Goal: Information Seeking & Learning: Learn about a topic

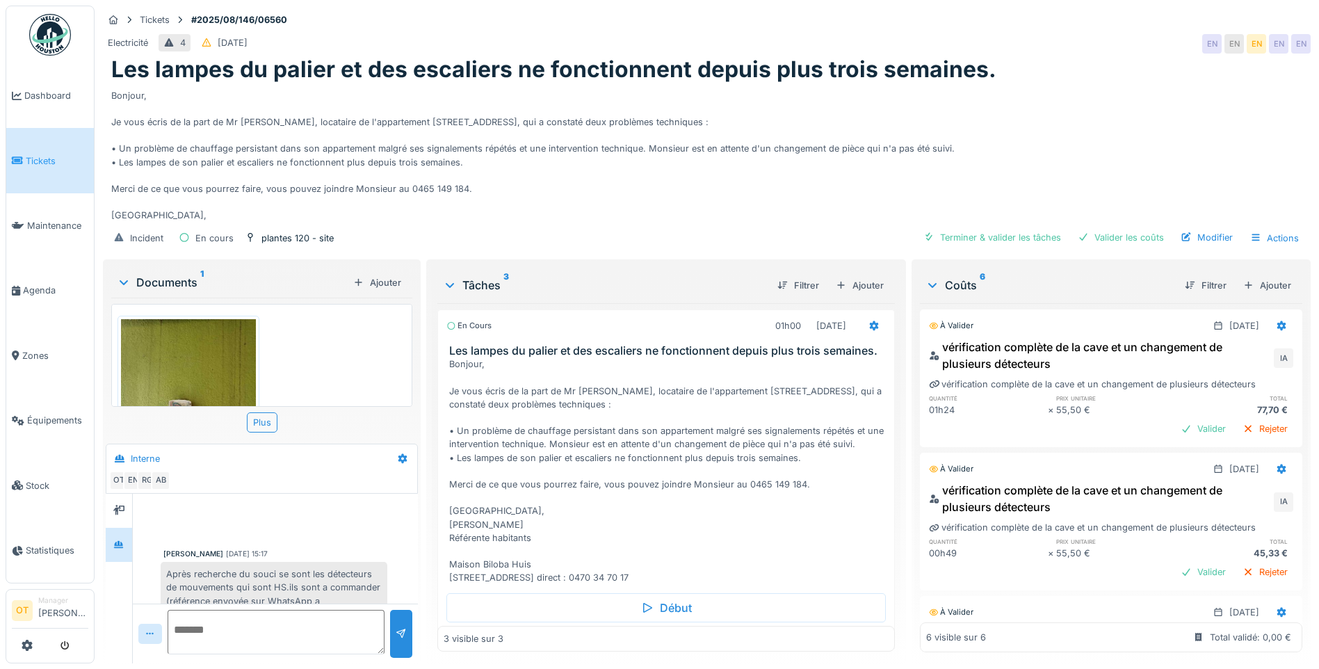
scroll to position [335, 0]
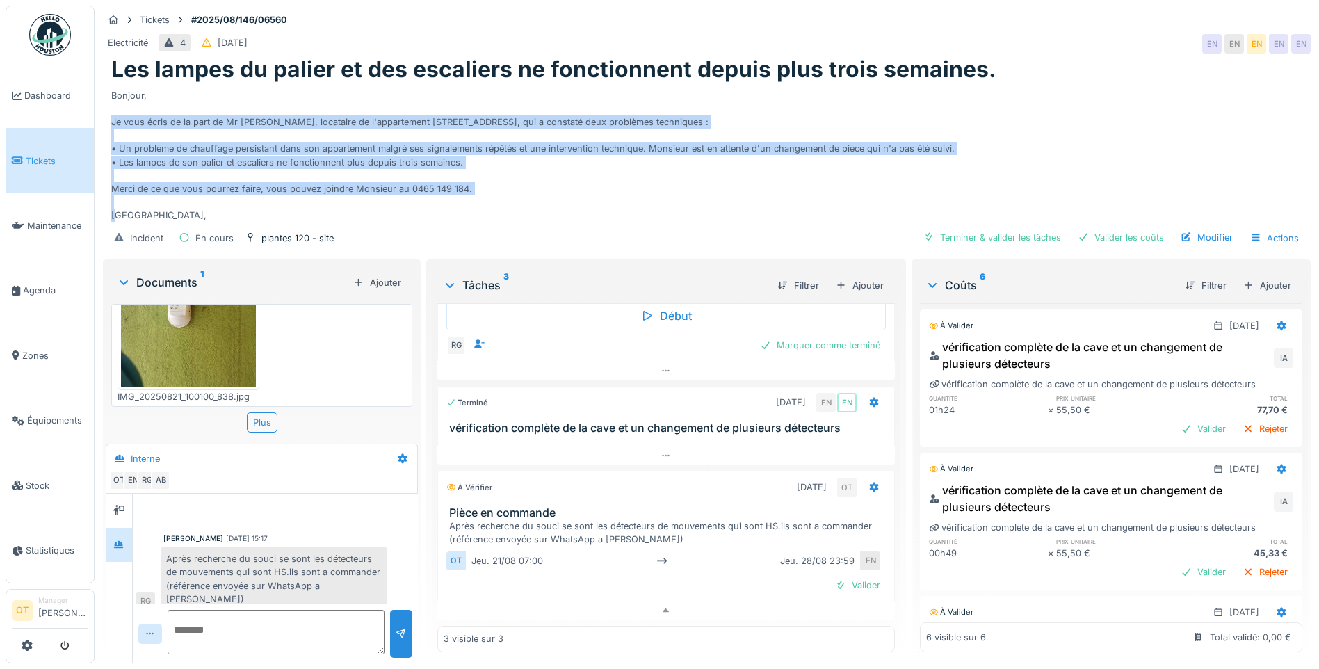
drag, startPoint x: 473, startPoint y: 176, endPoint x: 138, endPoint y: 99, distance: 343.8
click at [138, 99] on div "Bonjour, Je vous écris de la part de Mr [PERSON_NAME], locataire de l'apparteme…" at bounding box center [706, 152] width 1191 height 139
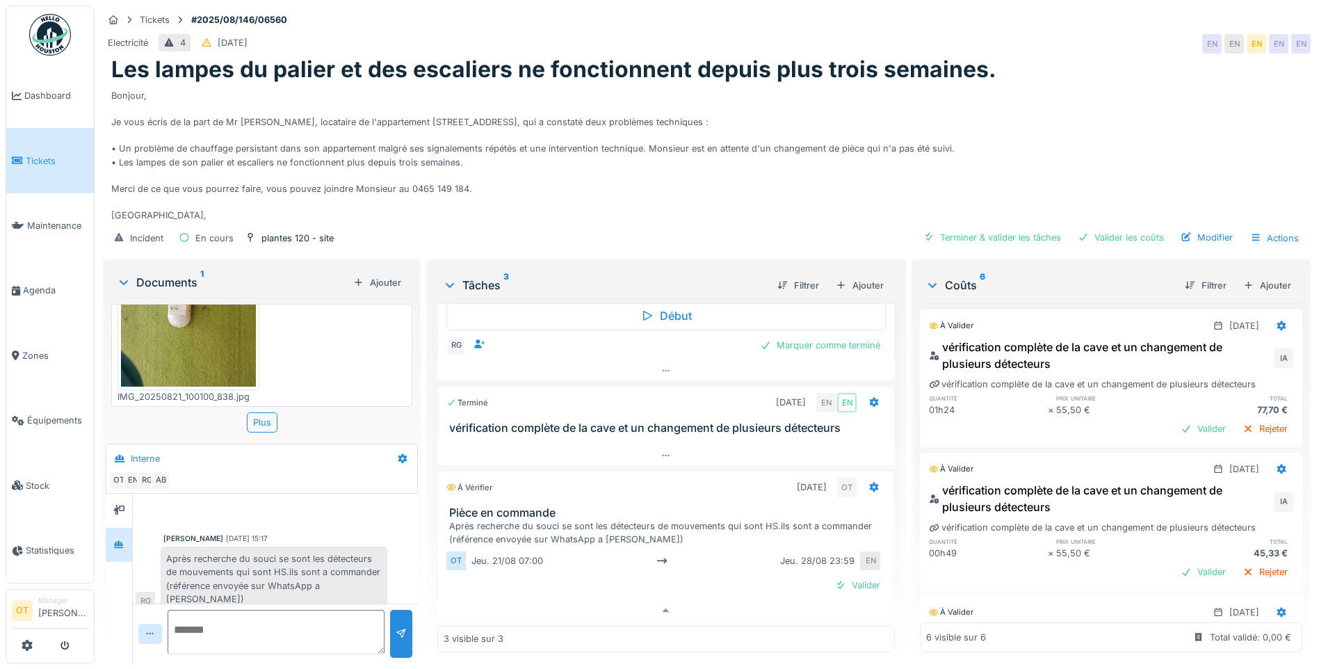
click at [137, 99] on div "Bonjour, Je vous écris de la part de Mr [PERSON_NAME], locataire de l'apparteme…" at bounding box center [706, 152] width 1191 height 139
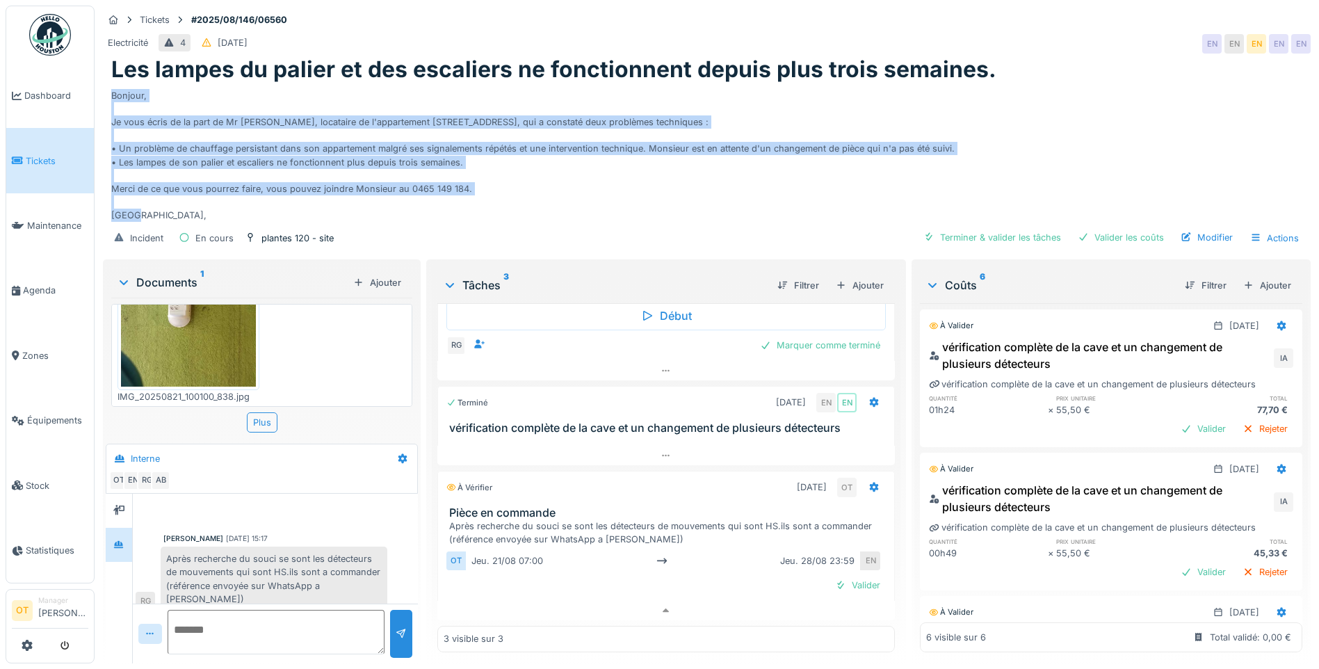
drag, startPoint x: 113, startPoint y: 87, endPoint x: 482, endPoint y: 187, distance: 381.8
click at [482, 187] on div "Bonjour, Je vous écris de la part de Mr [PERSON_NAME], locataire de l'apparteme…" at bounding box center [706, 152] width 1191 height 139
drag, startPoint x: 482, startPoint y: 187, endPoint x: 485, endPoint y: 175, distance: 12.1
click at [485, 175] on div "Bonjour, Je vous écris de la part de Mr [PERSON_NAME], locataire de l'apparteme…" at bounding box center [706, 152] width 1191 height 139
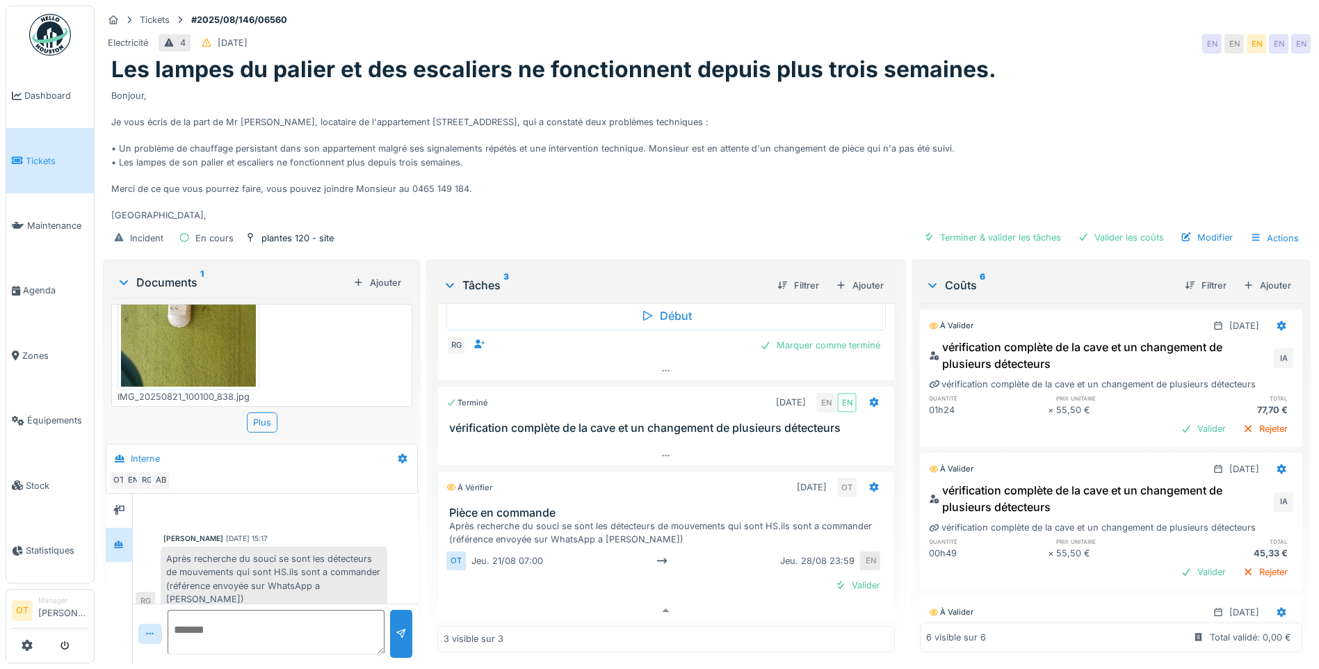
click at [460, 183] on div "Bonjour, Je vous écris de la part de Mr [PERSON_NAME], locataire de l'apparteme…" at bounding box center [706, 152] width 1191 height 139
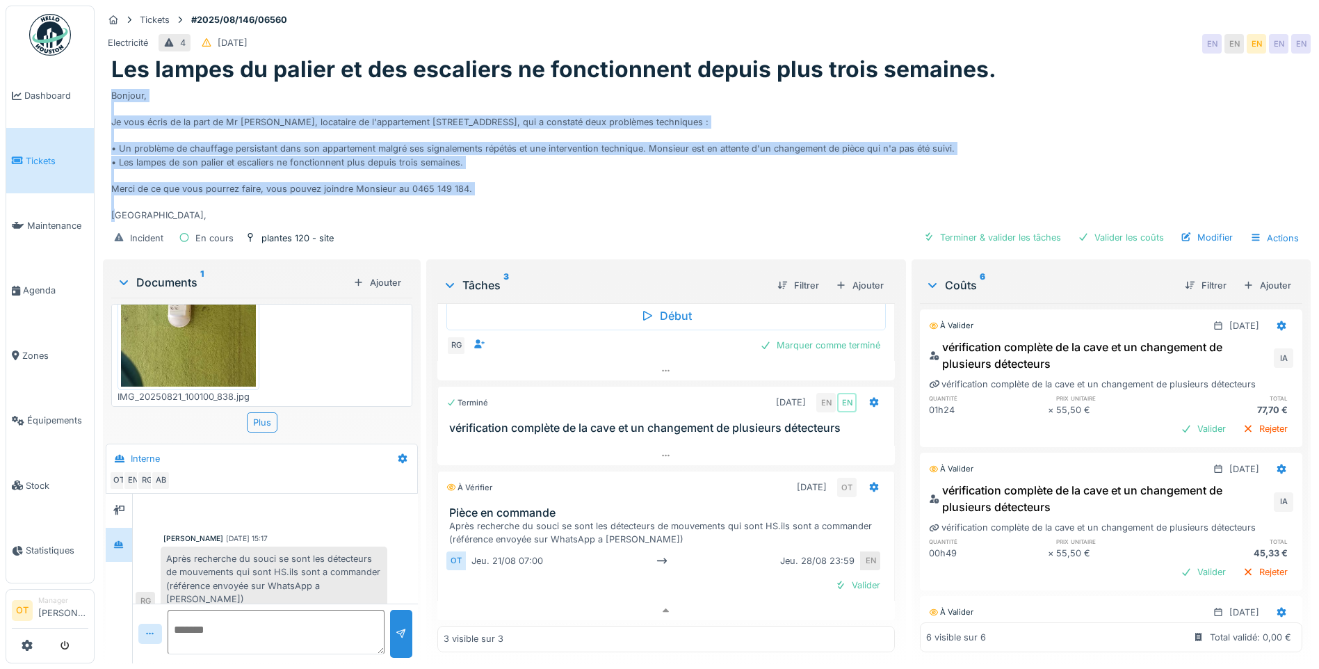
drag, startPoint x: 473, startPoint y: 172, endPoint x: 109, endPoint y: 79, distance: 375.8
click at [109, 79] on div "Les lampes du palier et des escaliers ne fonctionnent depuis plus trois semaine…" at bounding box center [707, 138] width 1208 height 165
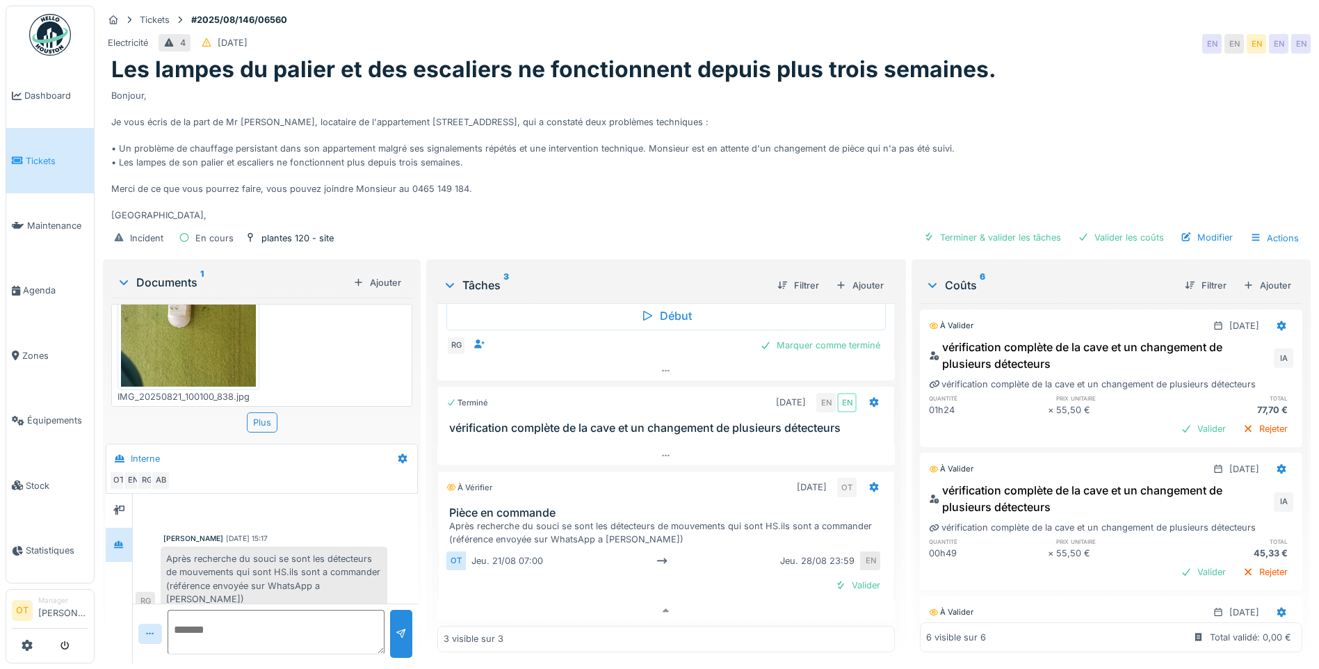
click at [484, 189] on div "Bonjour, Je vous écris de la part de Mr [PERSON_NAME], locataire de l'apparteme…" at bounding box center [706, 152] width 1191 height 139
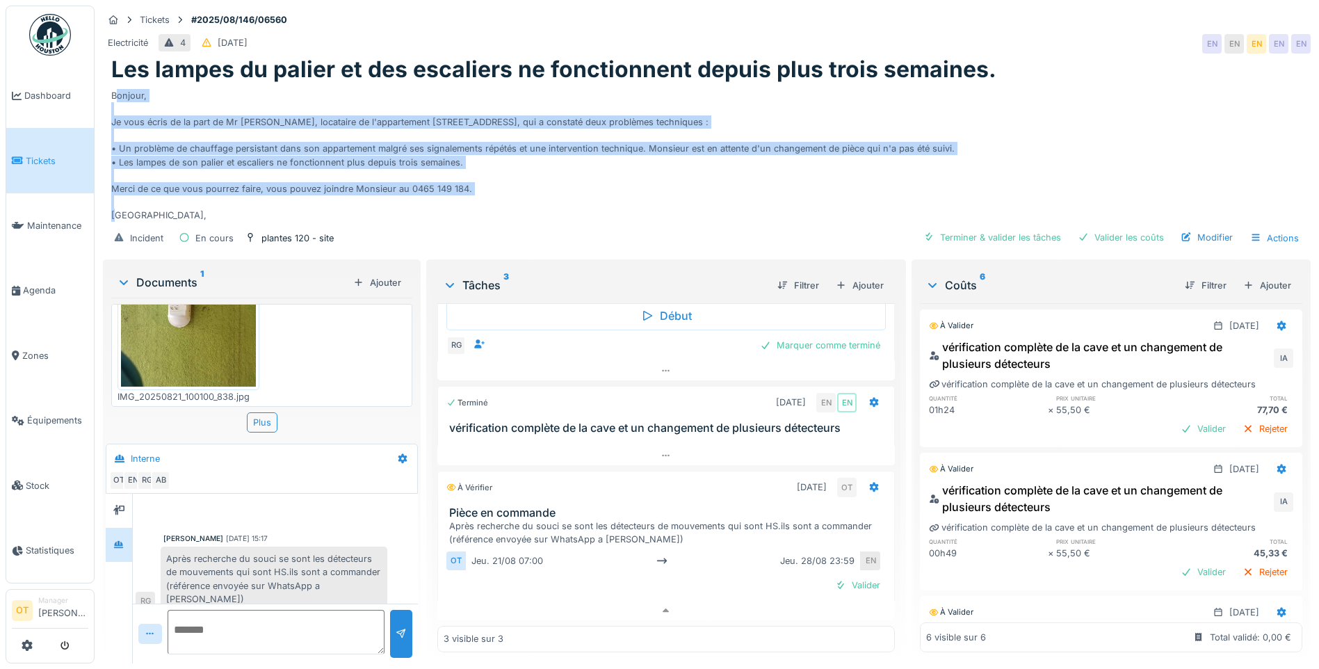
drag, startPoint x: 487, startPoint y: 176, endPoint x: 118, endPoint y: 88, distance: 379.5
click at [118, 88] on div "Bonjour, Je vous écris de la part de Mr [PERSON_NAME], locataire de l'apparteme…" at bounding box center [706, 152] width 1191 height 139
drag, startPoint x: 118, startPoint y: 88, endPoint x: 286, endPoint y: 96, distance: 168.4
click at [286, 96] on div "Bonjour, Je vous écris de la part de Mr [PERSON_NAME], locataire de l'apparteme…" at bounding box center [706, 152] width 1191 height 139
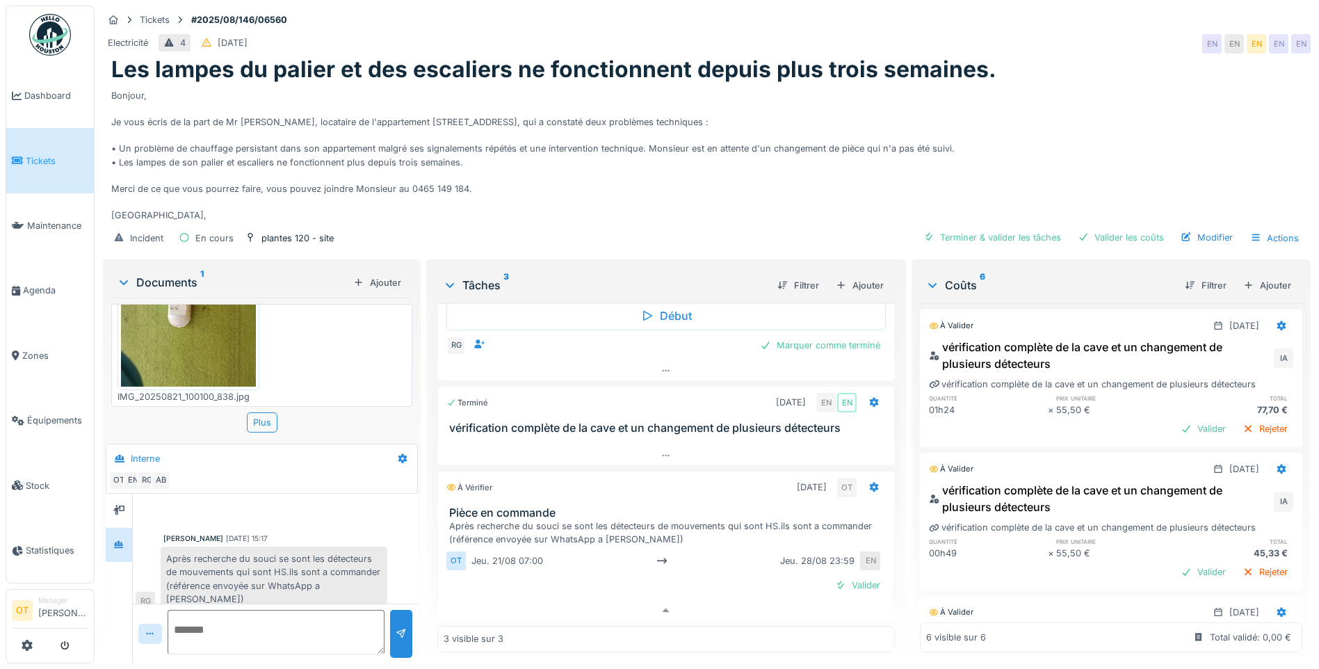
click at [451, 149] on div "Bonjour, Je vous écris de la part de Mr [PERSON_NAME], locataire de l'apparteme…" at bounding box center [706, 152] width 1191 height 139
click at [450, 149] on div "Bonjour, Je vous écris de la part de Mr [PERSON_NAME], locataire de l'apparteme…" at bounding box center [706, 152] width 1191 height 139
drag, startPoint x: 450, startPoint y: 149, endPoint x: 487, endPoint y: 181, distance: 47.8
click at [487, 181] on div "Bonjour, Je vous écris de la part de Mr [PERSON_NAME], locataire de l'apparteme…" at bounding box center [706, 152] width 1191 height 139
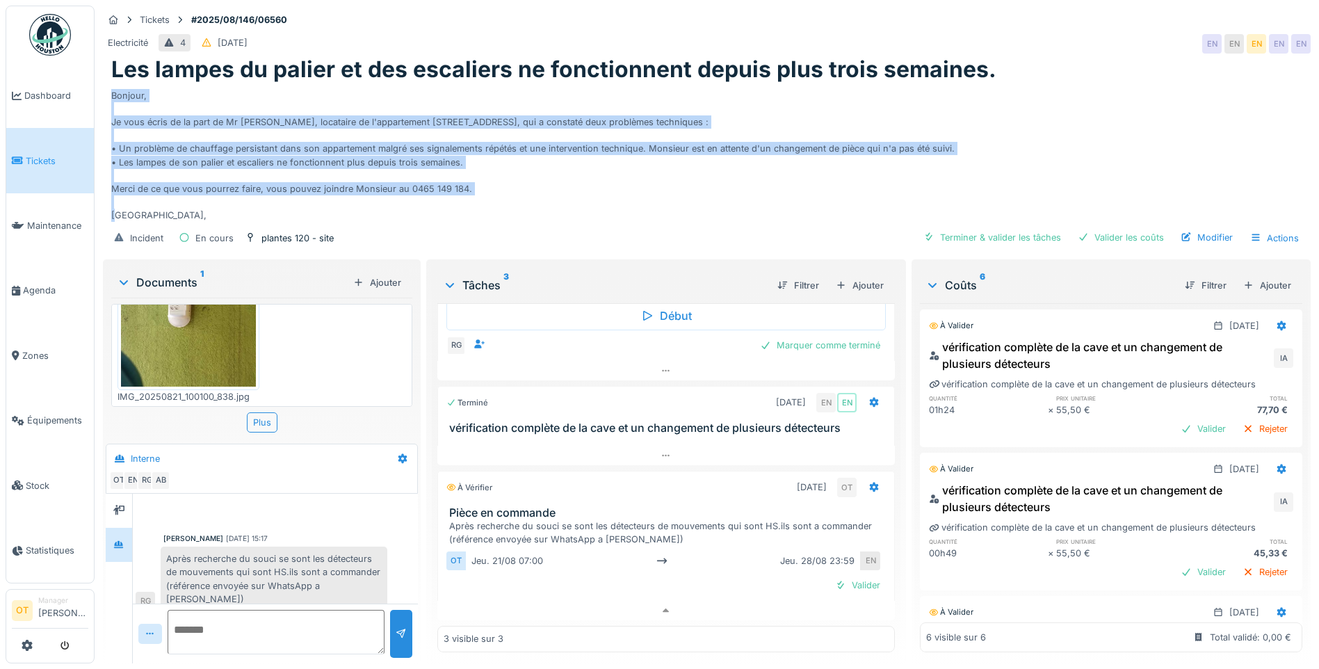
drag, startPoint x: 472, startPoint y: 173, endPoint x: 113, endPoint y: 83, distance: 370.6
click at [113, 83] on div "Bonjour, Je vous écris de la part de Mr [PERSON_NAME], locataire de l'apparteme…" at bounding box center [706, 152] width 1191 height 139
drag, startPoint x: 113, startPoint y: 83, endPoint x: 174, endPoint y: 84, distance: 61.9
click at [174, 84] on div "Bonjour, Je vous écris de la part de Mr [PERSON_NAME], locataire de l'apparteme…" at bounding box center [706, 152] width 1191 height 139
drag, startPoint x: 110, startPoint y: 82, endPoint x: 482, endPoint y: 179, distance: 384.9
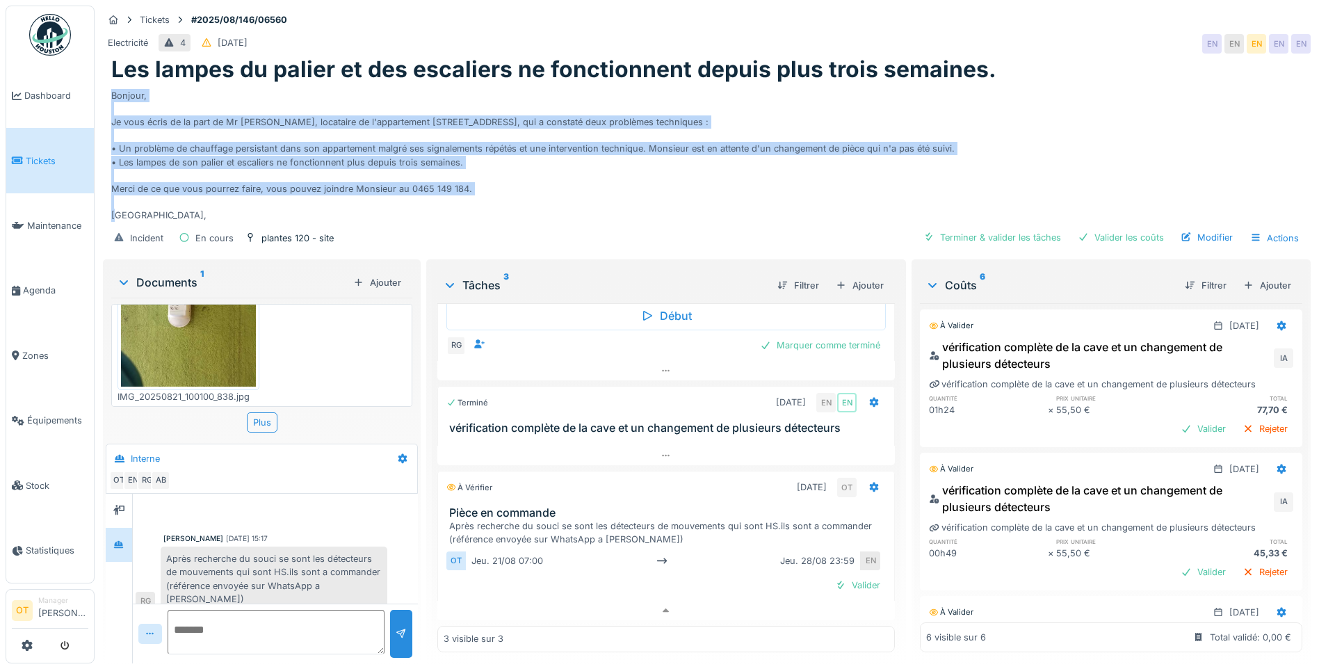
click at [482, 179] on div "Les lampes du palier et des escaliers ne fonctionnent depuis plus trois semaine…" at bounding box center [707, 138] width 1208 height 165
click at [482, 179] on div "Bonjour, Je vous écris de la part de Mr [PERSON_NAME], locataire de l'apparteme…" at bounding box center [706, 152] width 1191 height 139
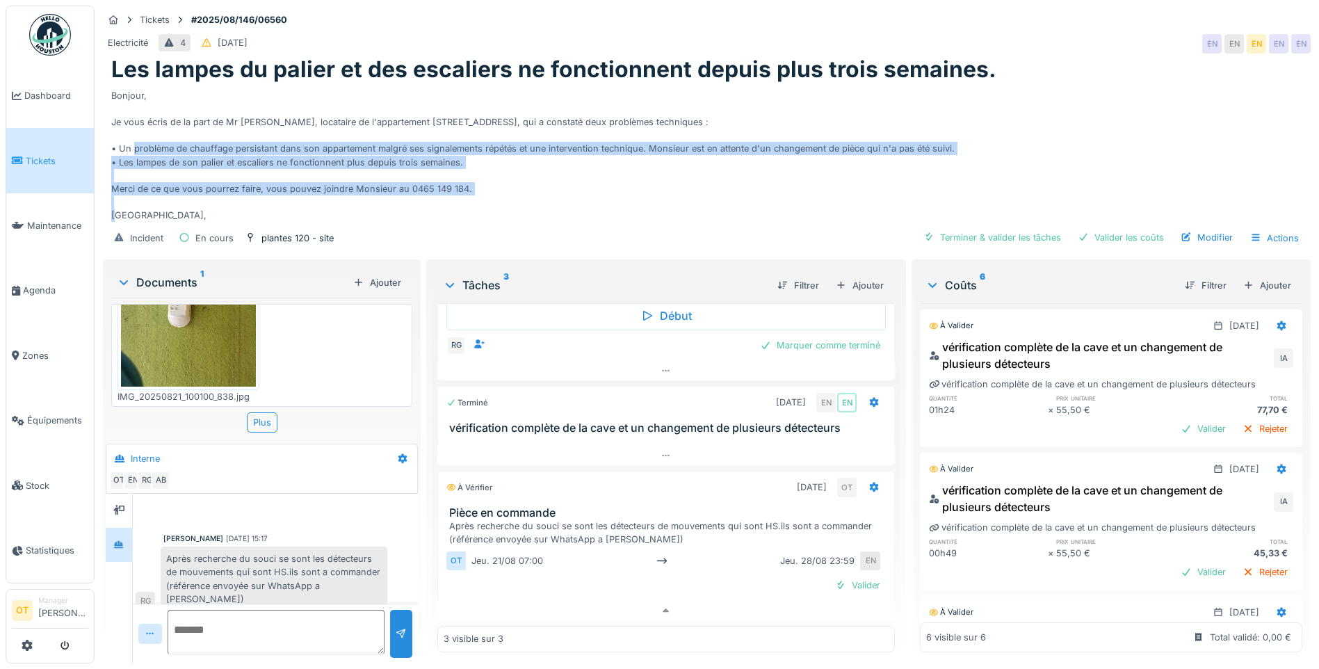
drag, startPoint x: 496, startPoint y: 185, endPoint x: 157, endPoint y: 128, distance: 344.0
click at [157, 128] on div "Bonjour, Je vous écris de la part de Mr [PERSON_NAME], locataire de l'apparteme…" at bounding box center [706, 152] width 1191 height 139
drag, startPoint x: 157, startPoint y: 128, endPoint x: 177, endPoint y: 197, distance: 72.4
click at [167, 201] on div "Bonjour, Je vous écris de la part de Mr [PERSON_NAME], locataire de l'apparteme…" at bounding box center [706, 152] width 1191 height 139
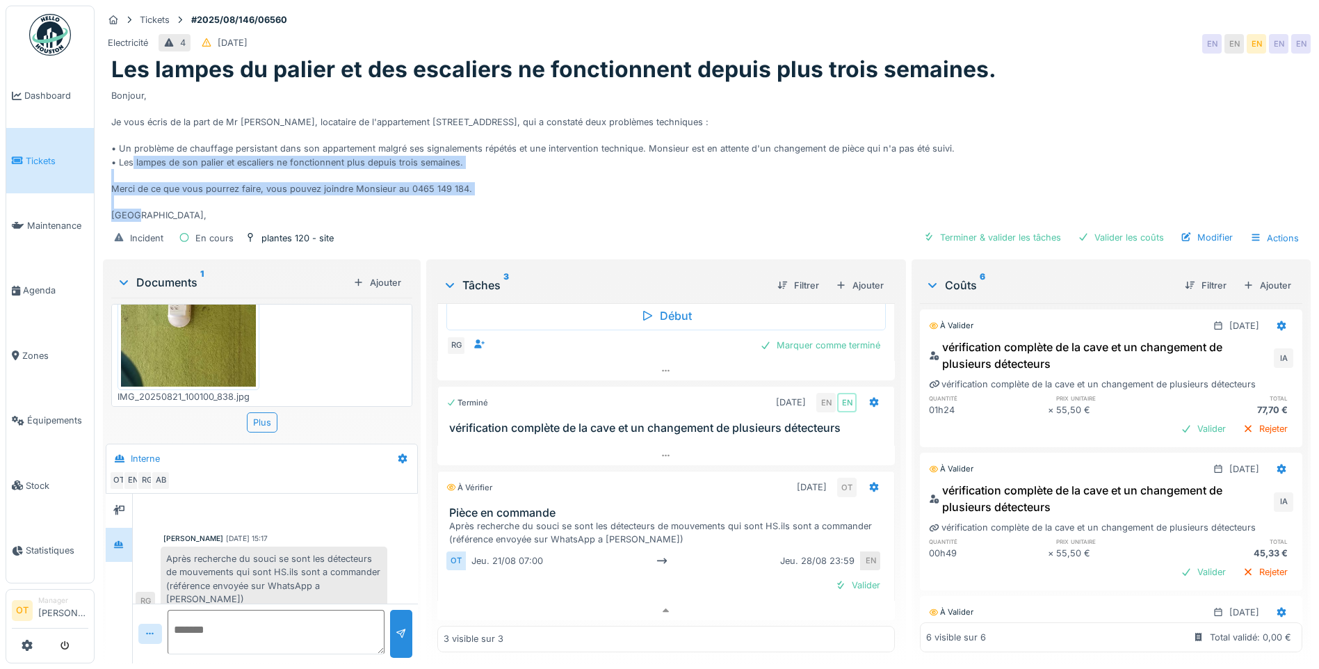
drag, startPoint x: 177, startPoint y: 197, endPoint x: 113, endPoint y: 147, distance: 81.6
click at [113, 147] on div "Bonjour, Je vous écris de la part de Mr [PERSON_NAME], locataire de l'apparteme…" at bounding box center [706, 152] width 1191 height 139
drag, startPoint x: 113, startPoint y: 147, endPoint x: 177, endPoint y: 193, distance: 78.7
click at [177, 192] on div "Bonjour, Je vous écris de la part de Mr [PERSON_NAME], locataire de l'apparteme…" at bounding box center [706, 152] width 1191 height 139
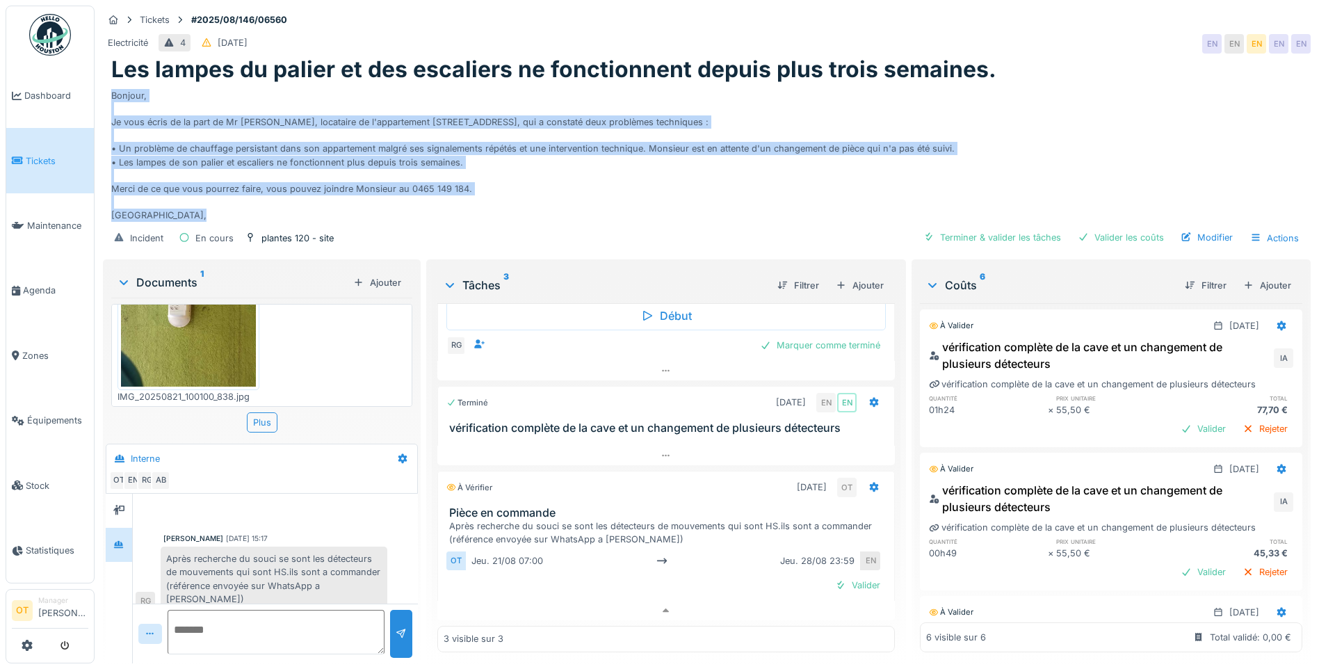
drag, startPoint x: 181, startPoint y: 201, endPoint x: 113, endPoint y: 90, distance: 130.4
click at [113, 90] on div "Bonjour, Je vous écris de la part de Mr [PERSON_NAME], locataire de l'apparteme…" at bounding box center [706, 152] width 1191 height 139
click at [113, 87] on div "Bonjour, Je vous écris de la part de Mr [PERSON_NAME], locataire de l'apparteme…" at bounding box center [706, 152] width 1191 height 139
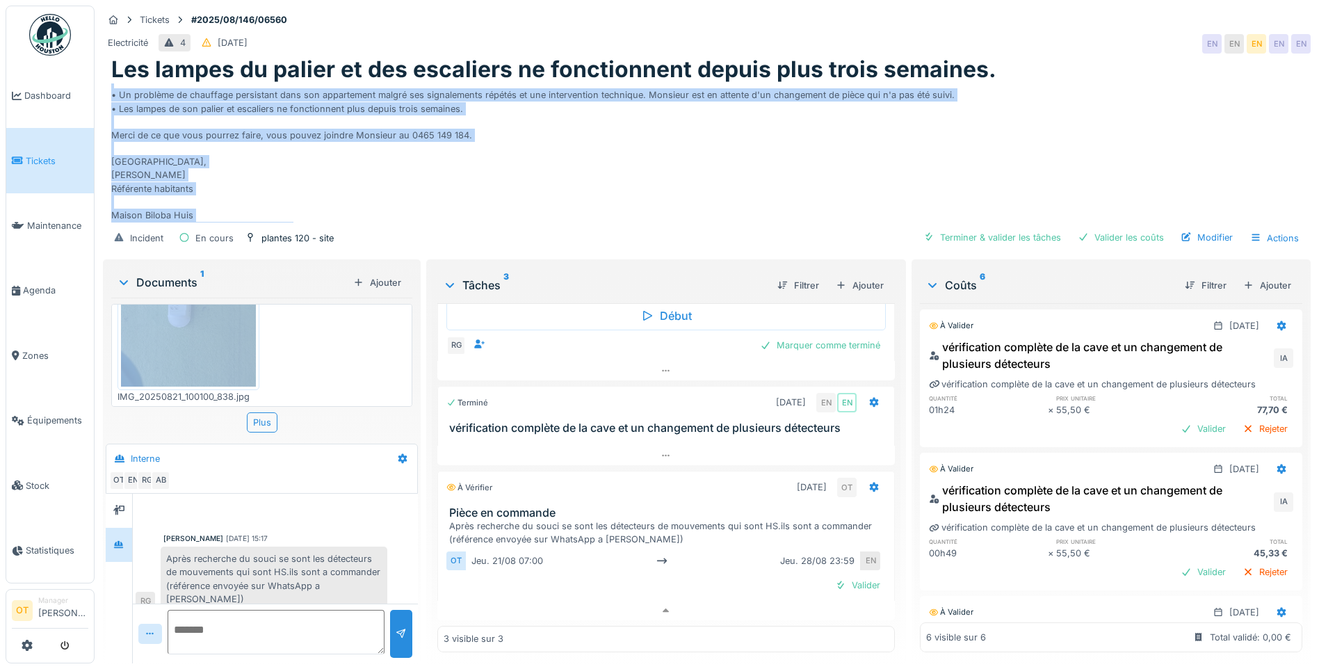
scroll to position [93, 0]
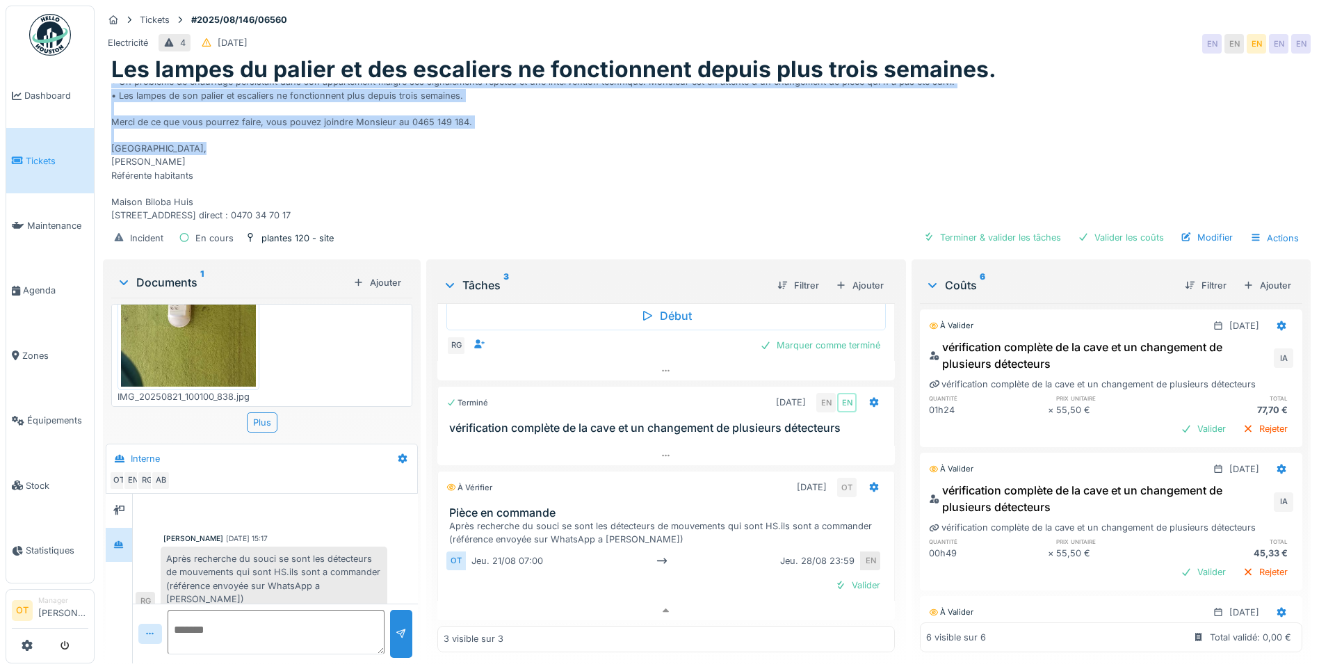
drag, startPoint x: 110, startPoint y: 83, endPoint x: 273, endPoint y: 115, distance: 166.3
click at [273, 115] on div "Les lampes du palier et des escaliers ne fonctionnent depuis plus trois semaine…" at bounding box center [707, 138] width 1208 height 165
click at [273, 115] on div "Bonjour, Je vous écris de la part de Mr [PERSON_NAME], locataire de l'apparteme…" at bounding box center [706, 152] width 1191 height 139
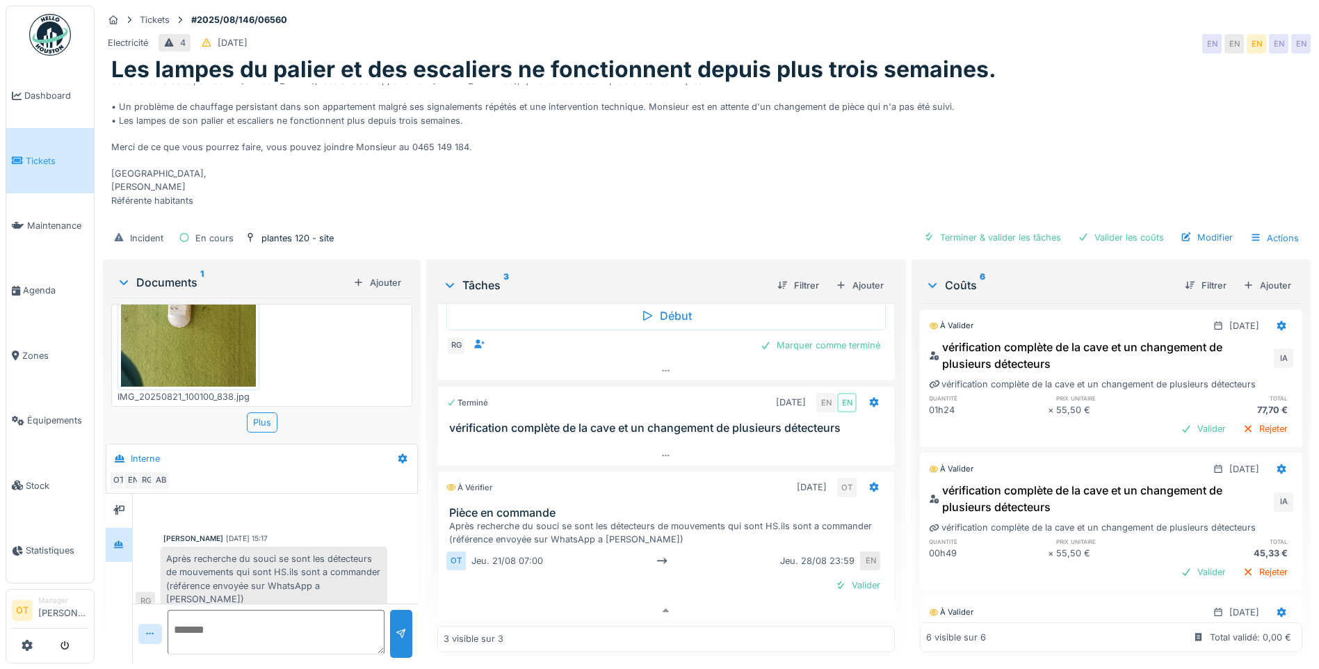
scroll to position [0, 0]
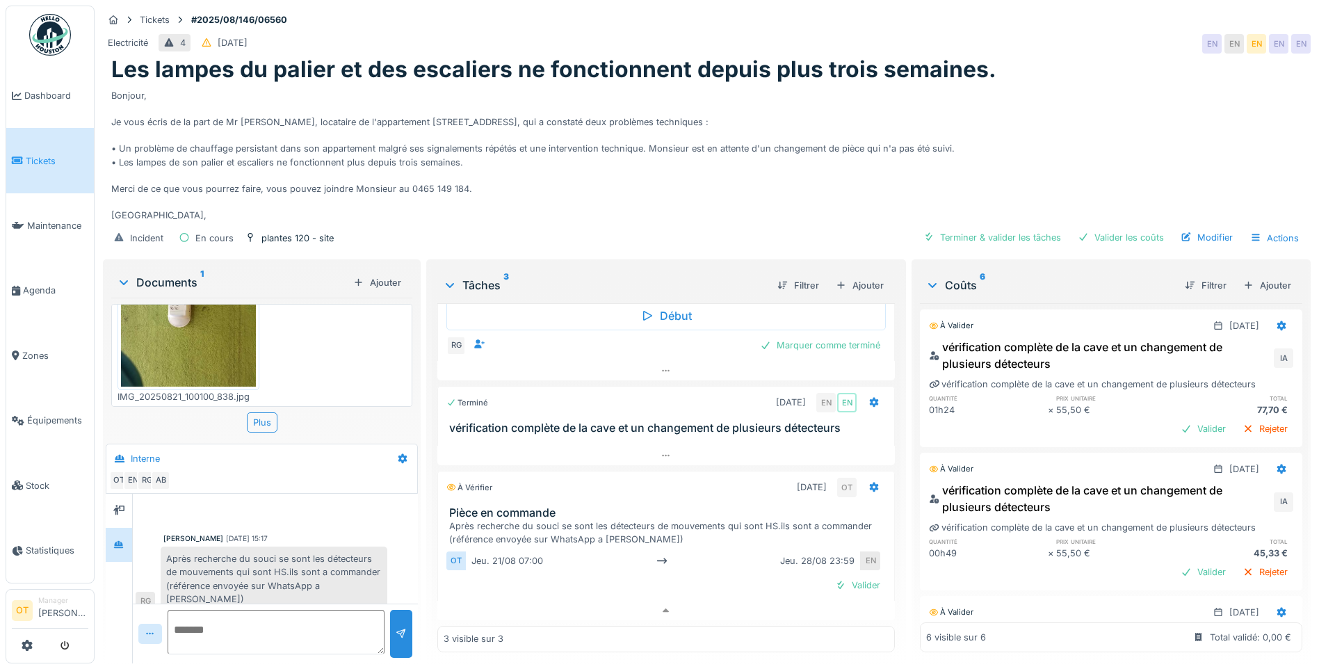
click at [489, 179] on div "Bonjour, Je vous écris de la part de Mr [PERSON_NAME], locataire de l'apparteme…" at bounding box center [706, 152] width 1191 height 139
click at [272, 414] on div "Plus" at bounding box center [262, 422] width 31 height 20
click at [269, 412] on div "Plus" at bounding box center [262, 422] width 31 height 20
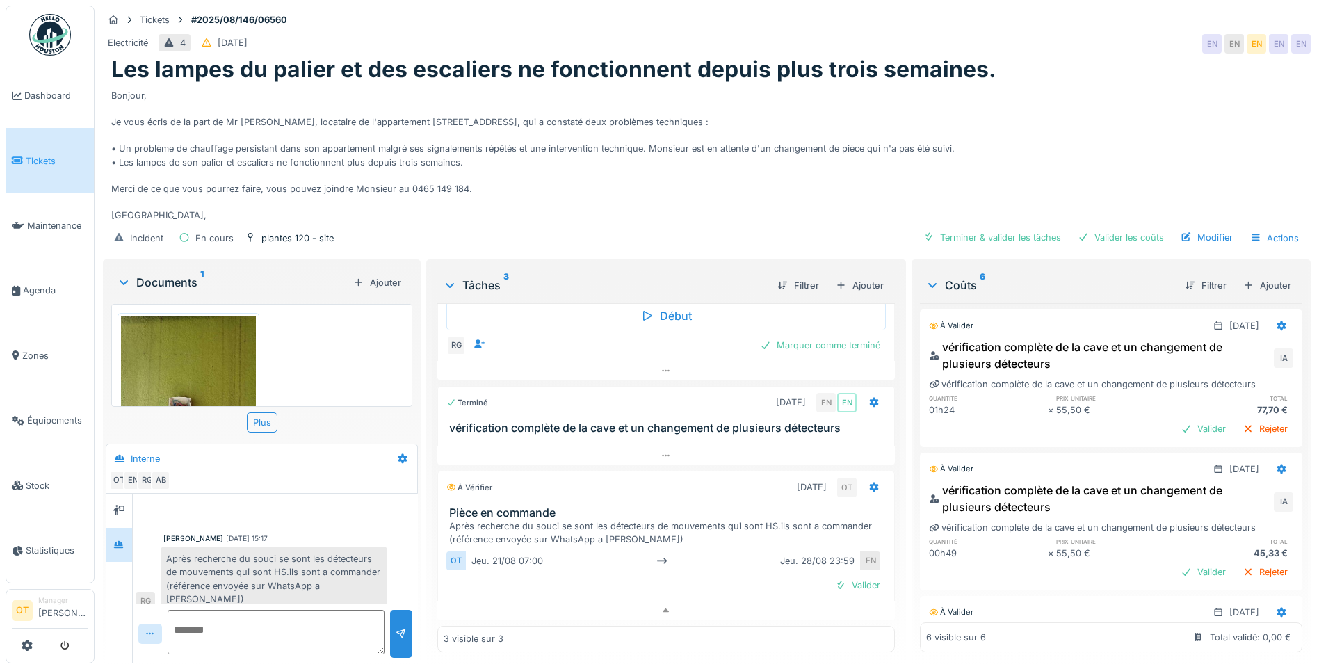
scroll to position [0, 0]
